Goal: Task Accomplishment & Management: Manage account settings

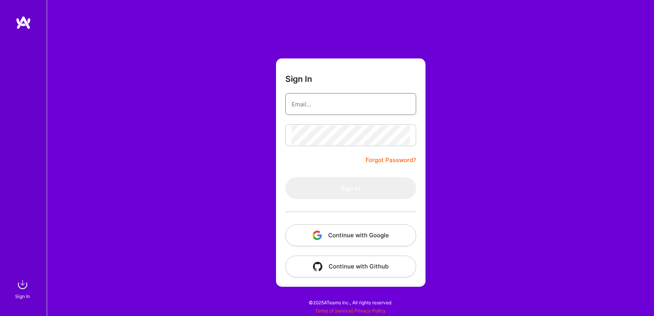
type input "[EMAIL_ADDRESS][DOMAIN_NAME]"
click at [151, 250] on div "Sign In [EMAIL_ADDRESS][DOMAIN_NAME] Forgot Password? Sign In Continue with Goo…" at bounding box center [350, 158] width 607 height 316
type input "[EMAIL_ADDRESS][DOMAIN_NAME]"
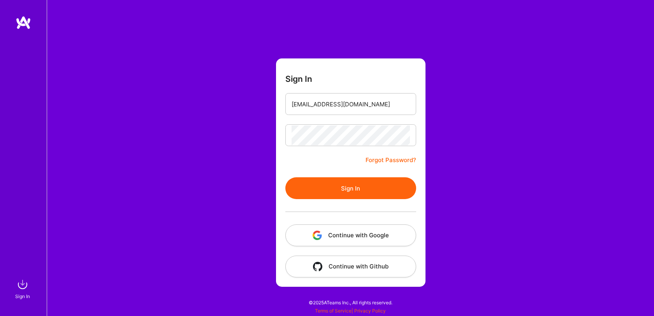
click at [210, 174] on div "Sign In [EMAIL_ADDRESS][DOMAIN_NAME] Forgot Password? Sign In Continue with Goo…" at bounding box center [350, 158] width 607 height 316
click at [218, 157] on div "Sign In [EMAIL_ADDRESS][DOMAIN_NAME] Forgot Password? Sign In Continue with Goo…" at bounding box center [350, 158] width 607 height 316
